Goal: Find specific page/section: Find specific page/section

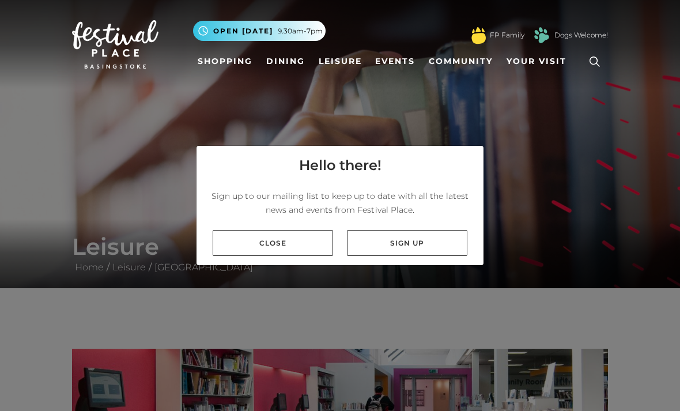
click at [280, 256] on link "Close" at bounding box center [273, 243] width 120 height 26
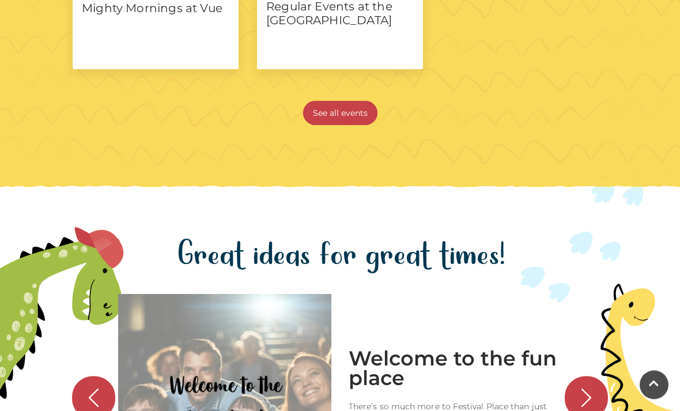
scroll to position [947, 0]
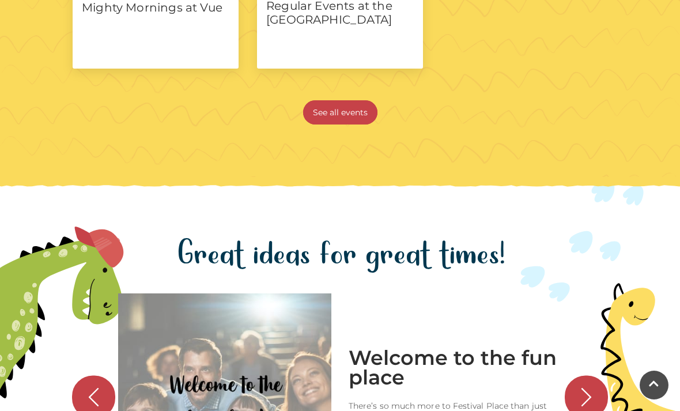
click at [335, 124] on link "See all events" at bounding box center [340, 112] width 74 height 24
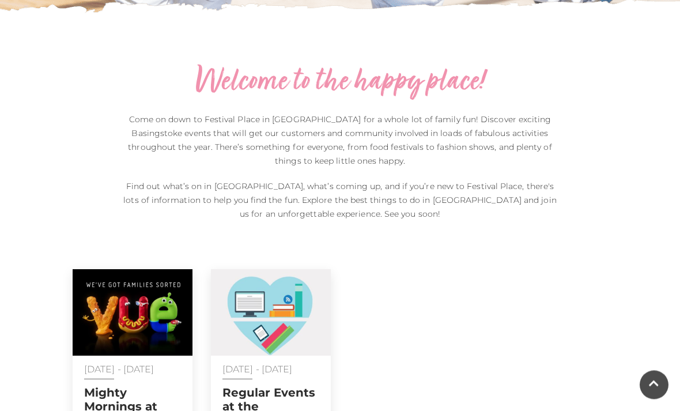
scroll to position [390, 0]
click at [250, 410] on h2 "Regular Events at the [GEOGRAPHIC_DATA]" at bounding box center [270, 413] width 97 height 55
